Goal: Information Seeking & Learning: Learn about a topic

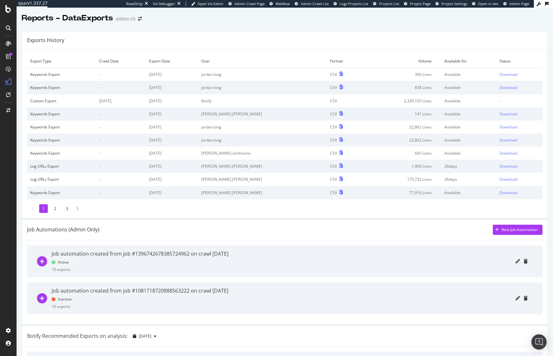
click at [208, 37] on div "Exports History" at bounding box center [285, 41] width 526 height 18
click at [325, 32] on div "Exports History" at bounding box center [285, 41] width 526 height 18
click at [317, 47] on div "Exports History" at bounding box center [285, 41] width 526 height 18
click at [181, 36] on div "Exports History" at bounding box center [285, 41] width 526 height 18
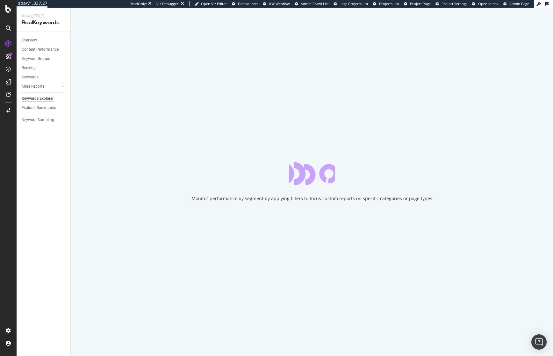
click at [54, 183] on div "Overview Content Performance Keyword Groups Ranking Keywords More Reports Count…" at bounding box center [44, 194] width 54 height 324
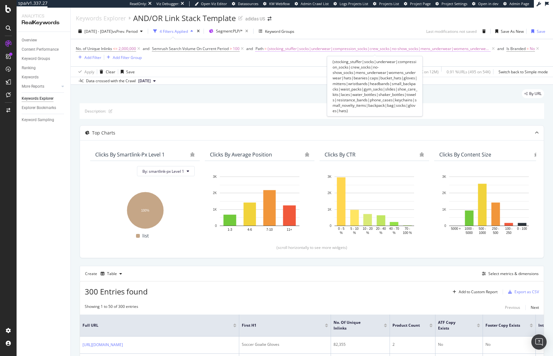
click at [304, 48] on span "(stocking_stuffer|socks|underwear|compression_socks|crew_socks|no-show_socks|me…" at bounding box center [379, 48] width 223 height 9
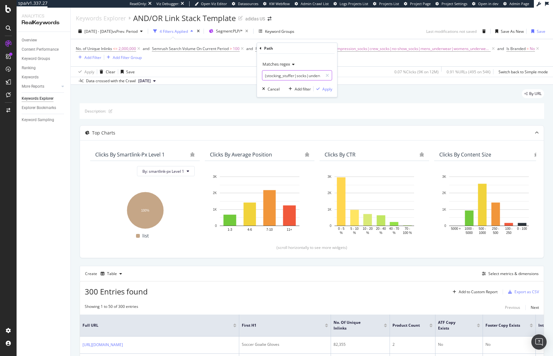
click at [298, 75] on input "(stocking_stuffer|socks|underwear|compression_socks|crew_socks|no-show_socks|me…" at bounding box center [293, 75] width 60 height 10
type input "(top_gift)"
click at [326, 87] on div "Apply" at bounding box center [328, 88] width 10 height 5
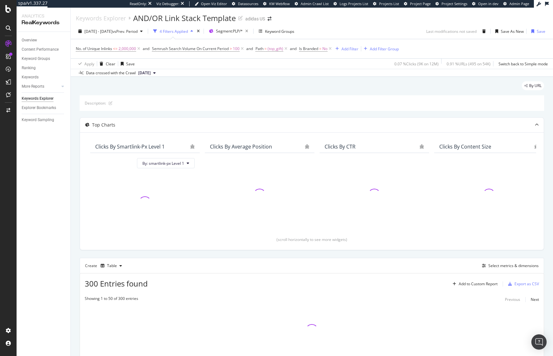
click at [323, 85] on div "By URL" at bounding box center [312, 88] width 465 height 14
click at [258, 92] on div "By URL" at bounding box center [312, 88] width 465 height 14
click at [366, 85] on div "By URL" at bounding box center [312, 88] width 465 height 14
click at [365, 85] on div "By URL" at bounding box center [312, 88] width 465 height 14
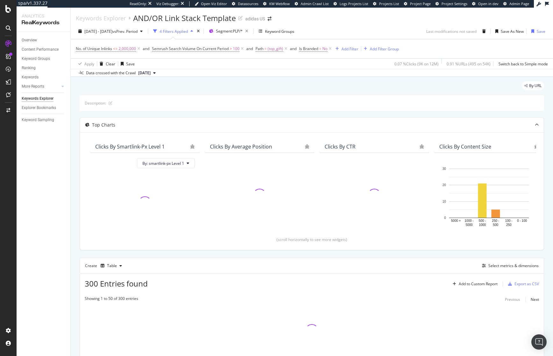
click at [309, 93] on div "By URL" at bounding box center [312, 88] width 465 height 14
click at [316, 85] on div "By URL" at bounding box center [312, 88] width 465 height 14
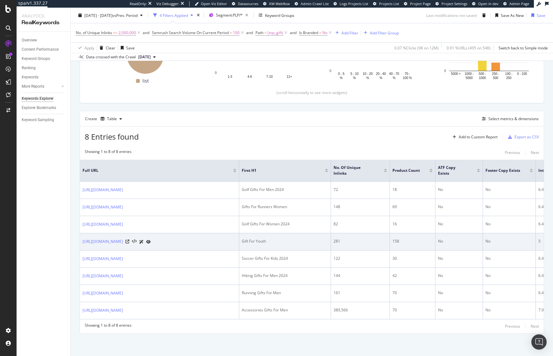
scroll to position [152, 0]
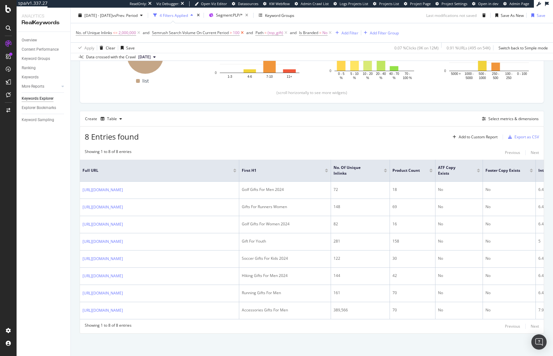
click at [245, 33] on icon at bounding box center [242, 33] width 5 height 6
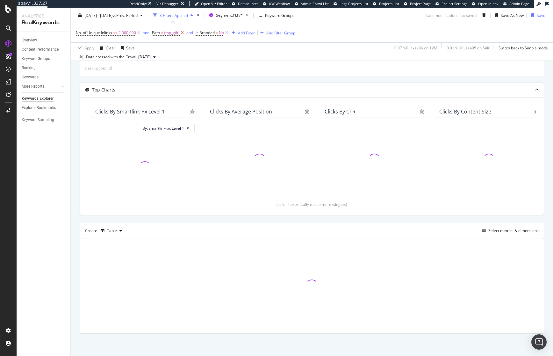
scroll to position [35, 0]
click at [259, 51] on div "Apply Clear Save 0.07 % Clicks ( 9K on 12M ) 0.91 % URLs ( 495 on 54K ) Switch …" at bounding box center [312, 47] width 483 height 11
click at [266, 79] on div "Description: Top Charts Clicks By smartlink-px Level 1 By: smartlink-px Level 1…" at bounding box center [312, 196] width 465 height 273
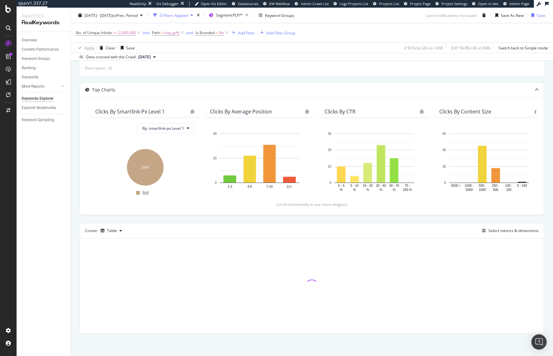
click at [266, 79] on div "Description: Top Charts Clicks By smartlink-px Level 1 By: smartlink-px Level 1…" at bounding box center [312, 196] width 465 height 273
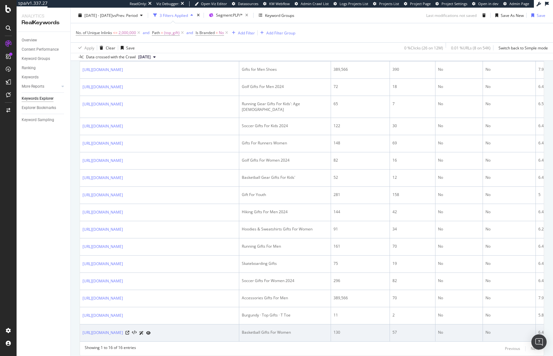
scroll to position [249, 0]
